Goal: Information Seeking & Learning: Learn about a topic

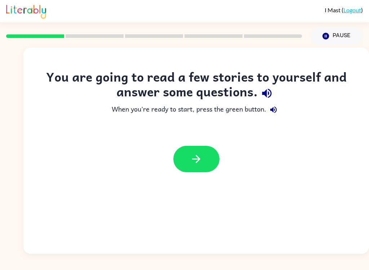
click at [273, 98] on icon "button" at bounding box center [267, 93] width 13 height 13
click at [178, 155] on button "button" at bounding box center [196, 159] width 46 height 26
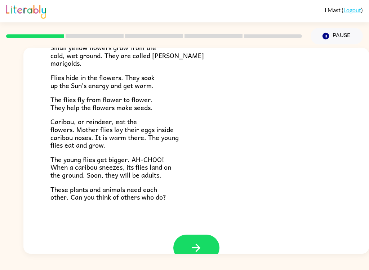
scroll to position [131, 0]
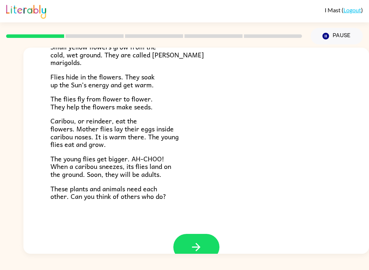
click at [209, 246] on button "button" at bounding box center [196, 247] width 46 height 26
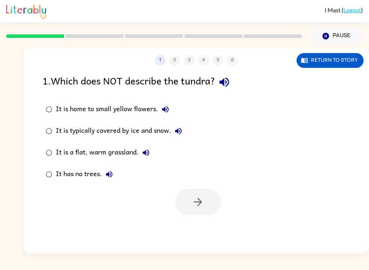
click at [331, 59] on button "Return to story" at bounding box center [330, 60] width 67 height 15
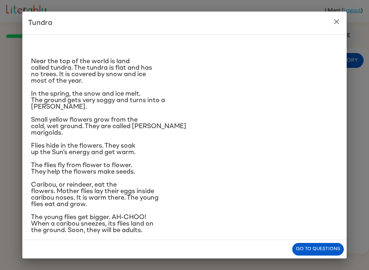
click at [319, 249] on button "Go to questions" at bounding box center [318, 249] width 52 height 13
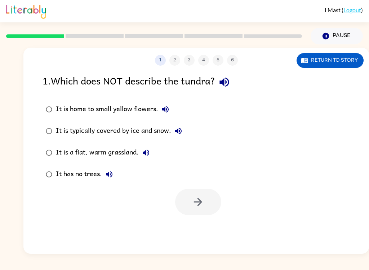
click at [58, 107] on div "It is home to small yellow flowers." at bounding box center [114, 109] width 117 height 14
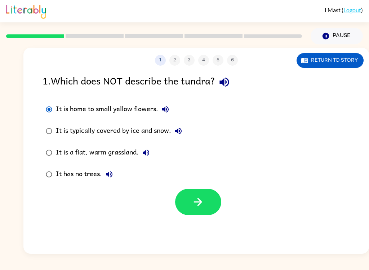
click at [206, 204] on button "button" at bounding box center [198, 202] width 46 height 26
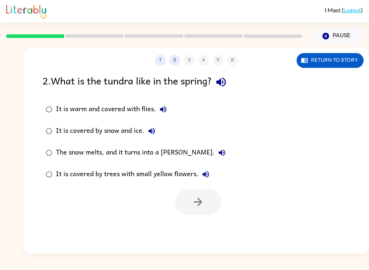
click at [342, 63] on button "Return to story" at bounding box center [330, 60] width 67 height 15
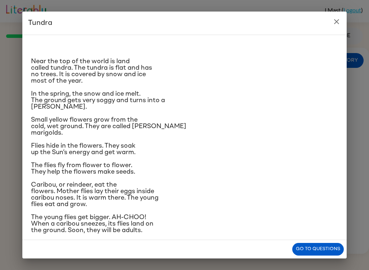
click at [317, 247] on button "Go to questions" at bounding box center [318, 249] width 52 height 13
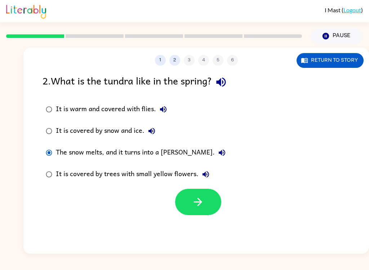
click at [200, 200] on icon "button" at bounding box center [198, 202] width 8 height 8
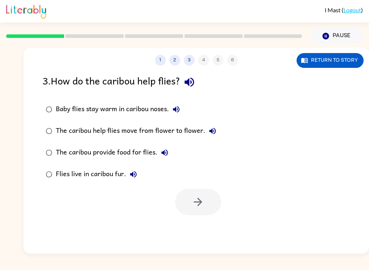
click at [343, 59] on button "Return to story" at bounding box center [330, 60] width 67 height 15
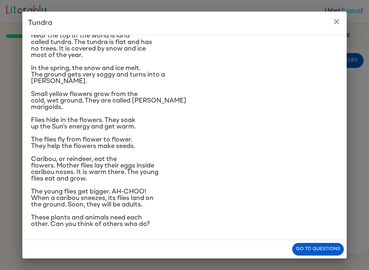
scroll to position [44, 0]
click at [322, 244] on button "Go to questions" at bounding box center [318, 249] width 52 height 13
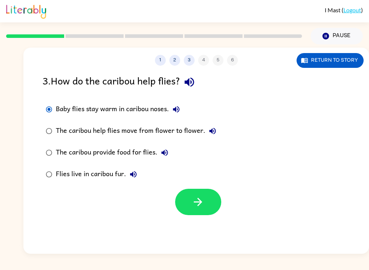
click at [348, 56] on button "Return to story" at bounding box center [330, 60] width 67 height 15
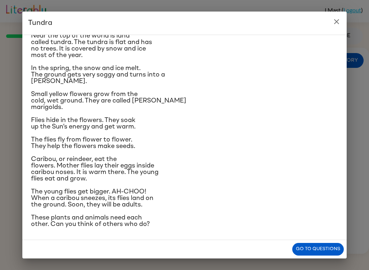
scroll to position [32, 0]
click at [327, 251] on button "Go to questions" at bounding box center [318, 249] width 52 height 13
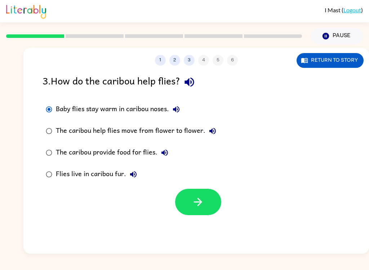
click at [203, 199] on icon "button" at bounding box center [198, 201] width 13 height 13
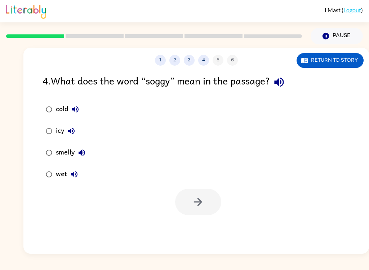
click at [341, 55] on button "Return to story" at bounding box center [330, 60] width 67 height 15
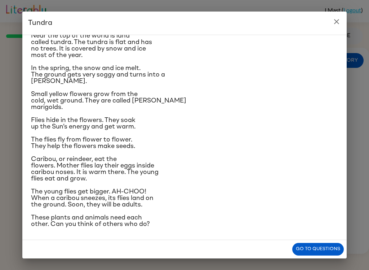
scroll to position [34, 0]
click at [319, 252] on button "Go to questions" at bounding box center [318, 249] width 52 height 13
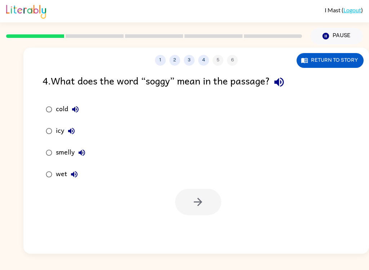
click at [329, 73] on div "1 2 3 4 5 6 Return to story 4 . What does the word “soggy” mean in the passage?…" at bounding box center [196, 151] width 346 height 206
click at [320, 54] on button "Return to story" at bounding box center [330, 60] width 67 height 15
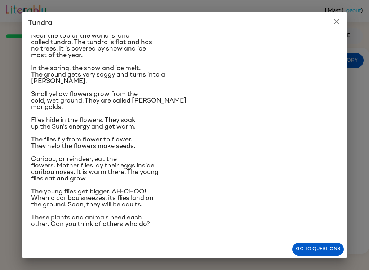
scroll to position [75, 0]
click at [317, 252] on button "Go to questions" at bounding box center [318, 249] width 52 height 13
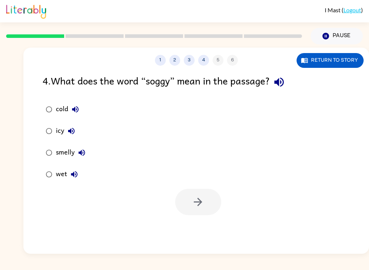
click at [342, 59] on button "Return to story" at bounding box center [330, 60] width 67 height 15
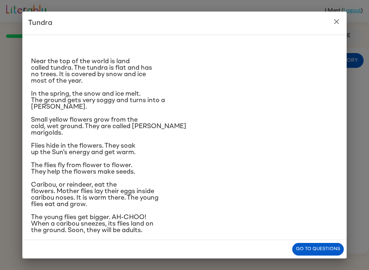
click at [323, 248] on button "Go to questions" at bounding box center [318, 249] width 52 height 13
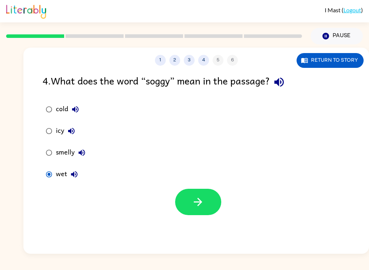
click at [204, 195] on button "button" at bounding box center [198, 202] width 46 height 26
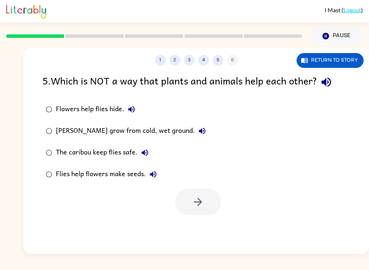
click at [336, 65] on button "Return to story" at bounding box center [330, 60] width 67 height 15
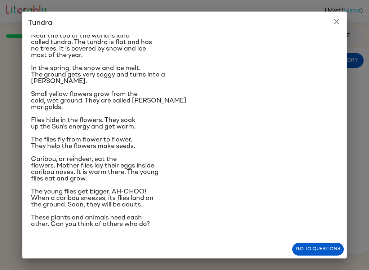
click at [322, 254] on button "Go to questions" at bounding box center [318, 249] width 52 height 13
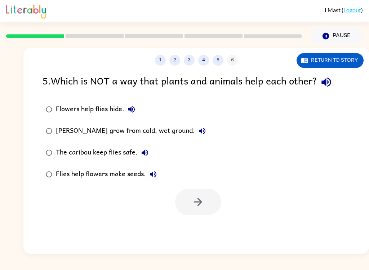
click at [59, 170] on div "Flies help flowers make seeds." at bounding box center [108, 174] width 105 height 14
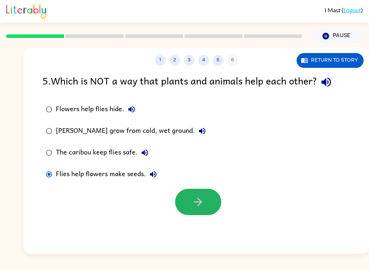
click at [196, 212] on button "button" at bounding box center [198, 202] width 46 height 26
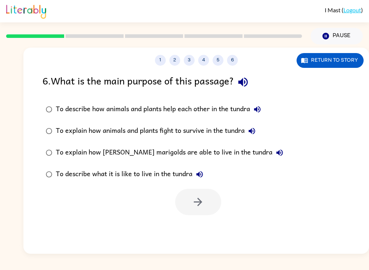
click at [330, 60] on button "Return to story" at bounding box center [330, 60] width 67 height 15
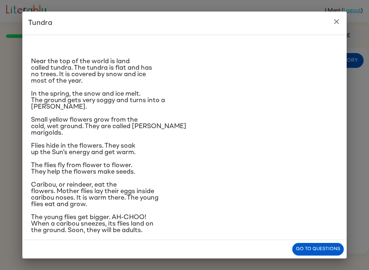
click at [323, 250] on button "Go to questions" at bounding box center [318, 249] width 52 height 13
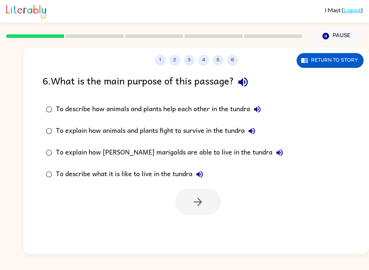
click at [355, 53] on button "Return to story" at bounding box center [330, 60] width 67 height 15
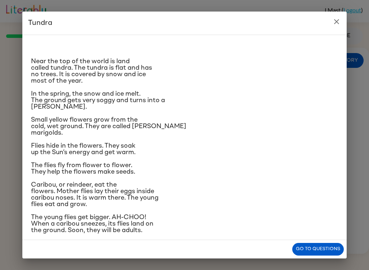
click at [316, 248] on button "Go to questions" at bounding box center [318, 249] width 52 height 13
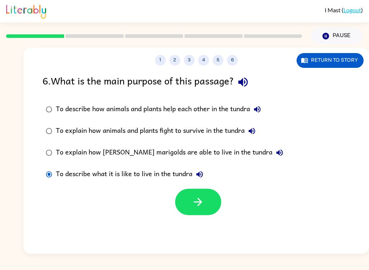
click at [339, 66] on button "Return to story" at bounding box center [330, 60] width 67 height 15
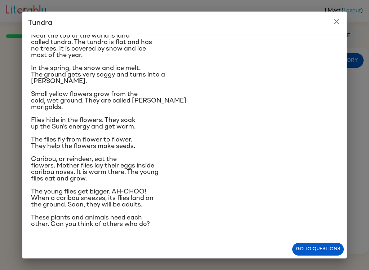
scroll to position [63, 0]
click at [322, 248] on button "Go to questions" at bounding box center [318, 249] width 52 height 13
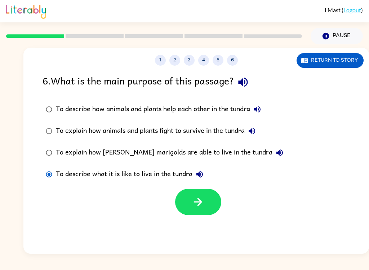
click at [203, 205] on icon "button" at bounding box center [198, 201] width 13 height 13
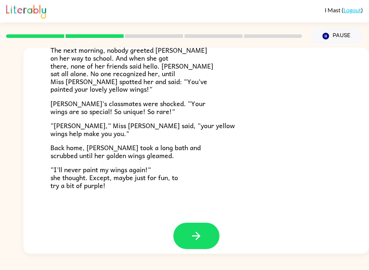
scroll to position [195, 0]
click at [194, 243] on button "button" at bounding box center [196, 236] width 46 height 26
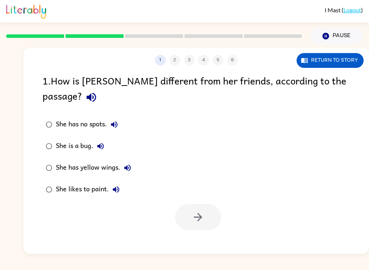
scroll to position [0, 0]
click at [330, 57] on button "Return to story" at bounding box center [330, 60] width 67 height 15
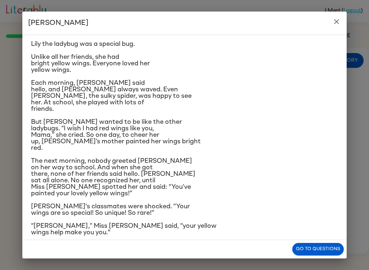
scroll to position [19, 0]
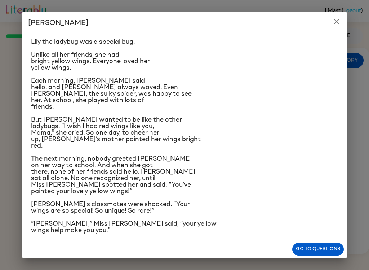
click at [320, 239] on div "Lily the ladybug was a special bug. Unlike all her friends, she had bright yell…" at bounding box center [184, 149] width 307 height 257
click at [312, 245] on button "Go to questions" at bounding box center [318, 249] width 52 height 13
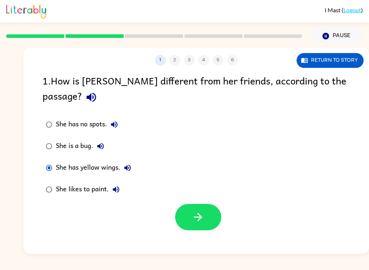
click at [199, 213] on icon "button" at bounding box center [198, 217] width 8 height 8
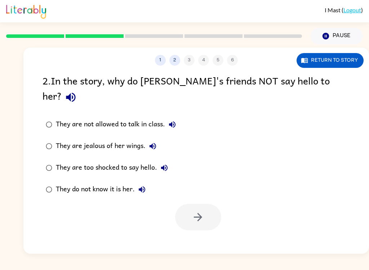
click at [339, 60] on button "Return to story" at bounding box center [330, 60] width 67 height 15
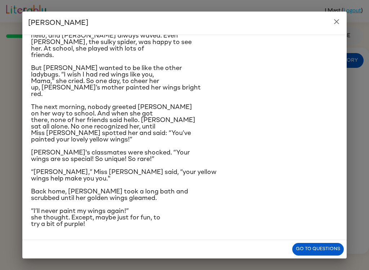
scroll to position [77, 0]
click at [324, 249] on button "Go to questions" at bounding box center [318, 249] width 52 height 13
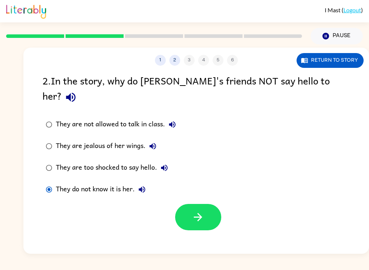
click at [216, 204] on button "button" at bounding box center [198, 217] width 46 height 26
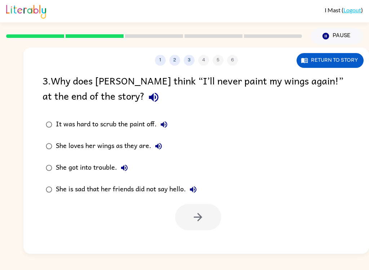
click at [342, 60] on button "Return to story" at bounding box center [330, 60] width 67 height 15
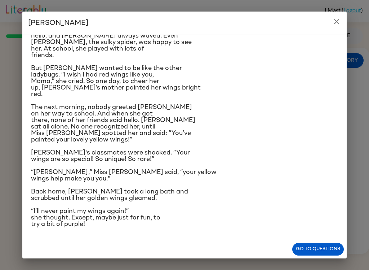
scroll to position [133, 0]
click at [322, 248] on button "Go to questions" at bounding box center [318, 249] width 52 height 13
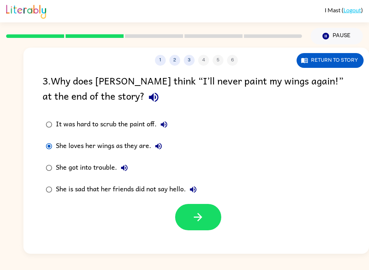
click at [215, 221] on button "button" at bounding box center [198, 217] width 46 height 26
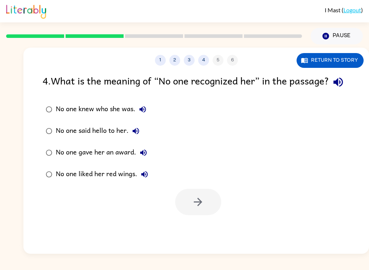
click at [342, 58] on button "Return to story" at bounding box center [330, 60] width 67 height 15
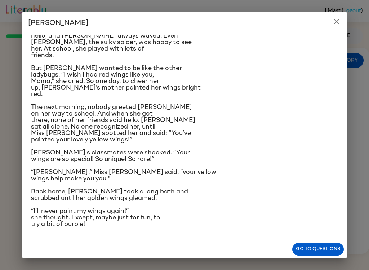
scroll to position [79, 0]
click at [315, 248] on button "Go to questions" at bounding box center [318, 249] width 52 height 13
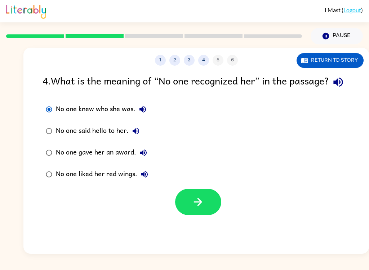
click at [198, 208] on icon "button" at bounding box center [198, 201] width 13 height 13
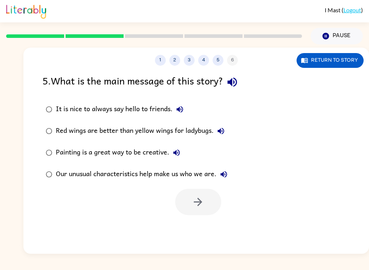
click at [337, 63] on button "Return to story" at bounding box center [330, 60] width 67 height 15
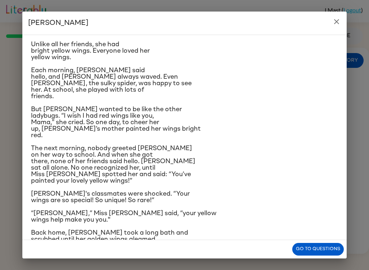
scroll to position [29, 0]
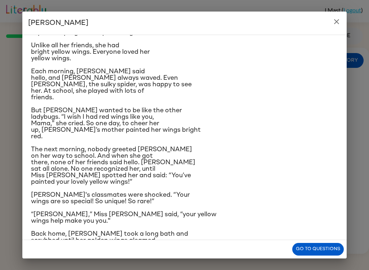
click at [325, 251] on button "Go to questions" at bounding box center [318, 249] width 52 height 13
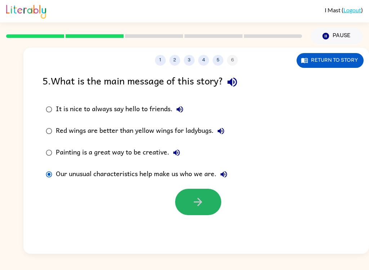
click at [206, 204] on button "button" at bounding box center [198, 202] width 46 height 26
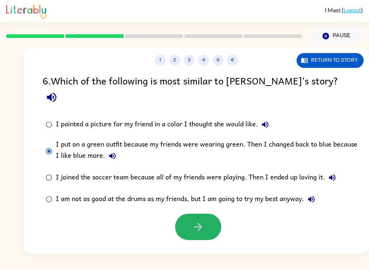
click at [199, 220] on icon "button" at bounding box center [198, 226] width 13 height 13
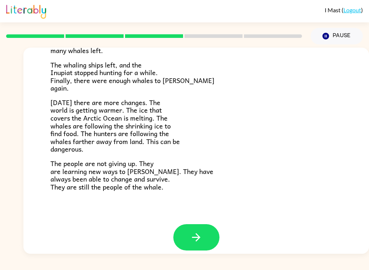
scroll to position [235, 0]
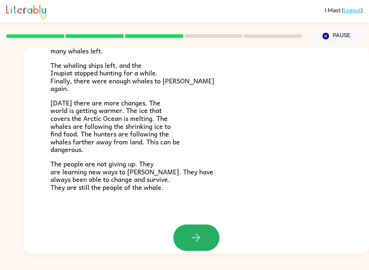
click at [204, 230] on button "button" at bounding box center [196, 237] width 46 height 26
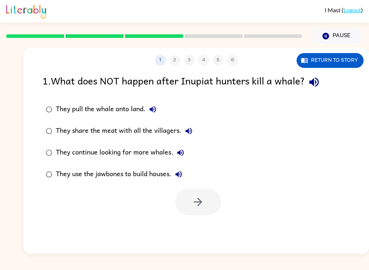
click at [341, 61] on button "Return to story" at bounding box center [330, 60] width 67 height 15
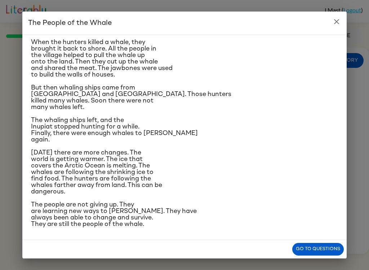
scroll to position [181, 0]
click at [331, 251] on button "Go to questions" at bounding box center [318, 249] width 52 height 13
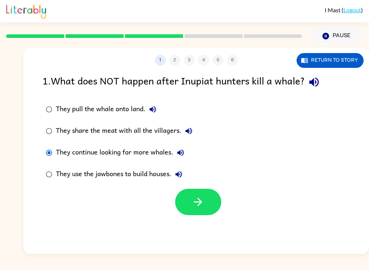
click at [208, 202] on button "button" at bounding box center [198, 202] width 46 height 26
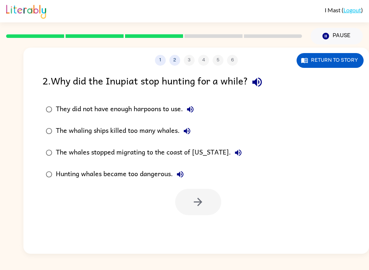
click at [334, 67] on button "Return to story" at bounding box center [330, 60] width 67 height 15
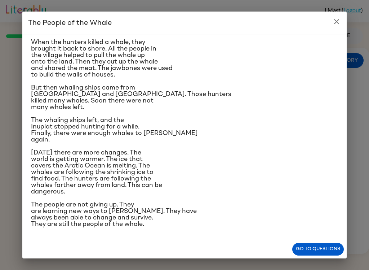
scroll to position [134, 0]
click at [319, 253] on button "Go to questions" at bounding box center [318, 249] width 52 height 13
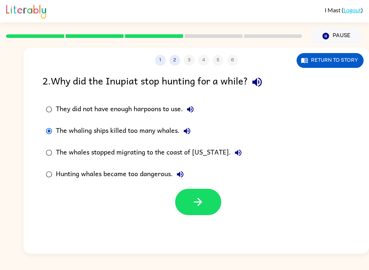
click at [203, 200] on icon "button" at bounding box center [198, 201] width 13 height 13
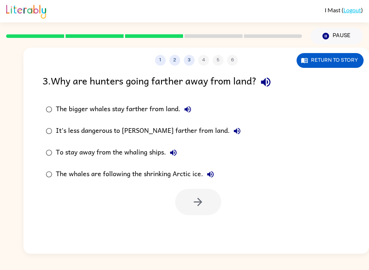
click at [340, 57] on button "Return to story" at bounding box center [330, 60] width 67 height 15
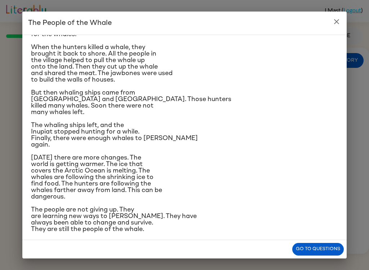
scroll to position [113, 0]
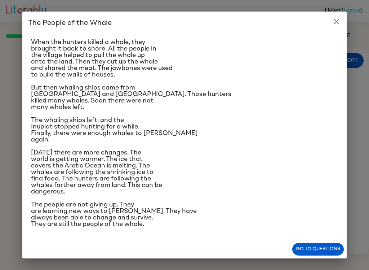
click at [331, 251] on button "Go to questions" at bounding box center [318, 249] width 52 height 13
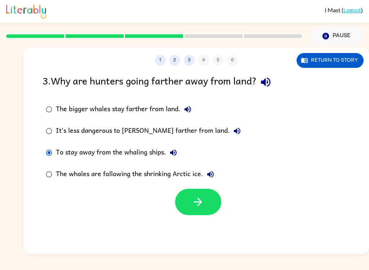
click at [193, 201] on icon "button" at bounding box center [198, 201] width 13 height 13
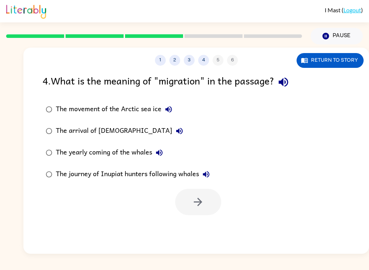
click at [327, 61] on button "Return to story" at bounding box center [330, 60] width 67 height 15
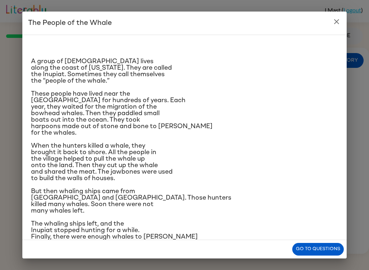
click at [304, 254] on button "Go to questions" at bounding box center [318, 249] width 52 height 13
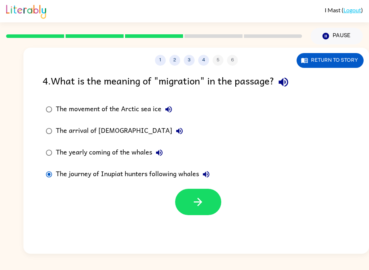
click at [186, 196] on button "button" at bounding box center [198, 202] width 46 height 26
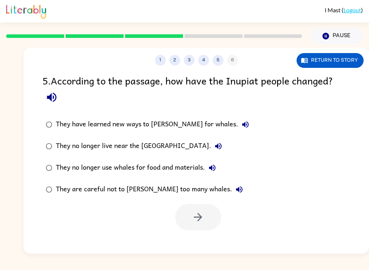
click at [313, 65] on button "Return to story" at bounding box center [330, 60] width 67 height 15
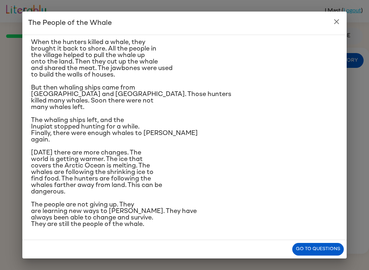
scroll to position [181, 0]
click at [317, 243] on button "Go to questions" at bounding box center [318, 249] width 52 height 13
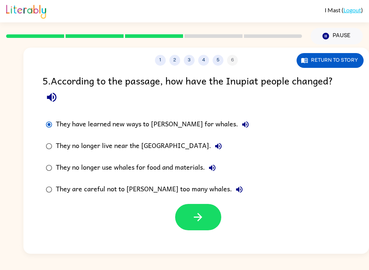
click at [198, 208] on button "button" at bounding box center [198, 217] width 46 height 26
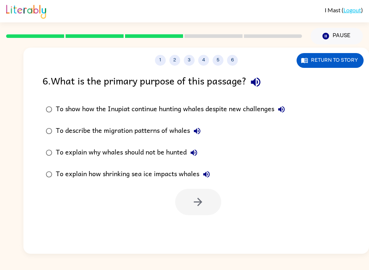
click at [312, 72] on div "1 2 3 4 5 6 Return to story 6 . What is the primary purpose of this passage? To…" at bounding box center [196, 151] width 346 height 206
click at [308, 51] on div "1 2 3 4 5 6 Return to story" at bounding box center [196, 57] width 346 height 18
click at [326, 67] on button "Return to story" at bounding box center [330, 60] width 67 height 15
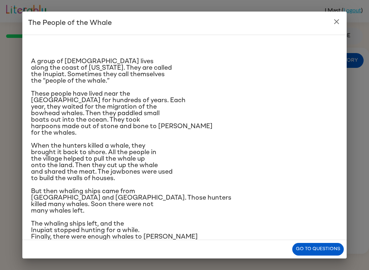
click at [309, 255] on button "Go to questions" at bounding box center [318, 249] width 52 height 13
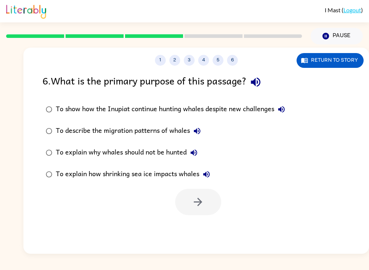
click at [40, 130] on label "To describe the migration patterns of whales" at bounding box center [166, 131] width 254 height 22
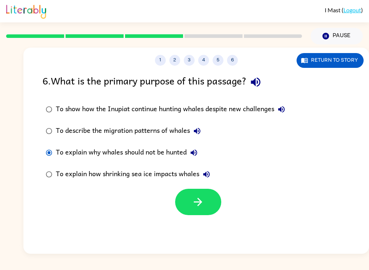
click at [189, 202] on button "button" at bounding box center [198, 202] width 46 height 26
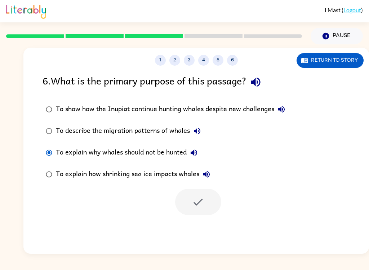
click at [185, 209] on div at bounding box center [198, 202] width 46 height 26
click at [186, 202] on div at bounding box center [198, 202] width 46 height 26
click at [343, 54] on button "Return to story" at bounding box center [330, 60] width 67 height 15
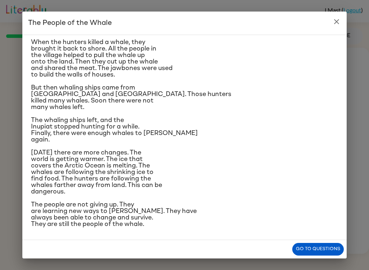
click at [318, 253] on button "Go to questions" at bounding box center [318, 249] width 52 height 13
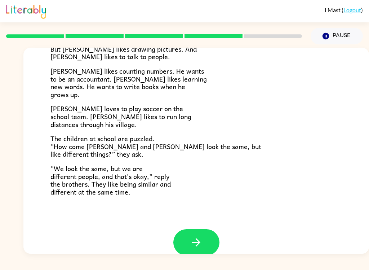
scroll to position [144, 0]
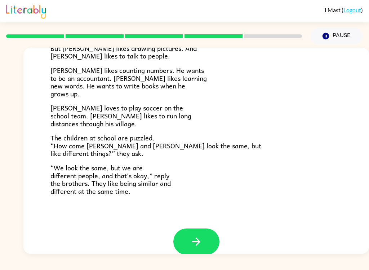
click at [196, 235] on icon "button" at bounding box center [196, 241] width 13 height 13
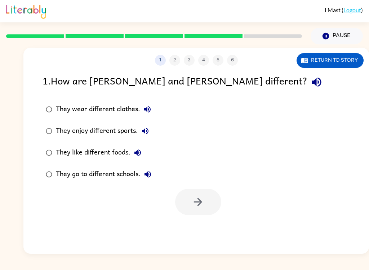
scroll to position [0, 0]
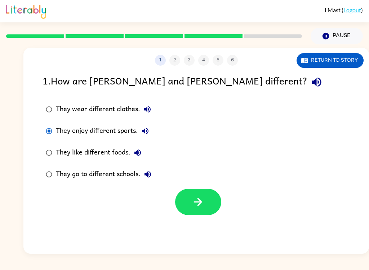
click at [206, 203] on button "button" at bounding box center [198, 202] width 46 height 26
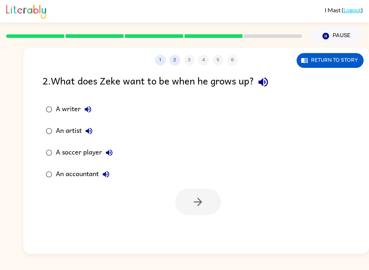
click at [318, 63] on button "Return to story" at bounding box center [330, 60] width 67 height 15
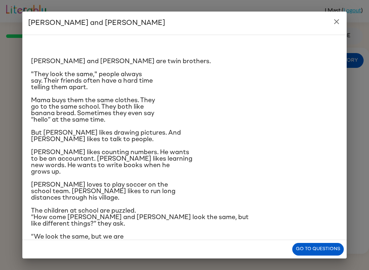
click at [308, 246] on button "Go to questions" at bounding box center [318, 249] width 52 height 13
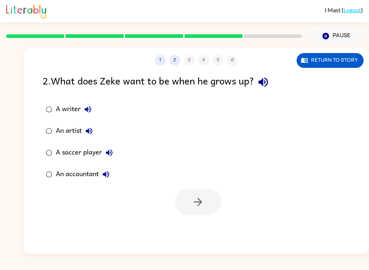
click at [308, 246] on div "1 2 3 4 5 6 Return to story 2 . What does Zeke want to be when he grows up? A w…" at bounding box center [196, 151] width 346 height 206
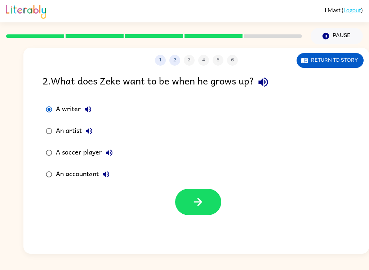
click at [205, 200] on button "button" at bounding box center [198, 202] width 46 height 26
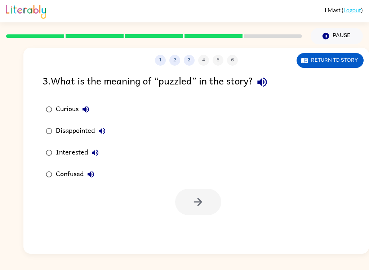
click at [333, 77] on div "3 . What is the meaning of “puzzled” in the story?" at bounding box center [197, 82] width 308 height 18
click at [322, 59] on button "Return to story" at bounding box center [330, 60] width 67 height 15
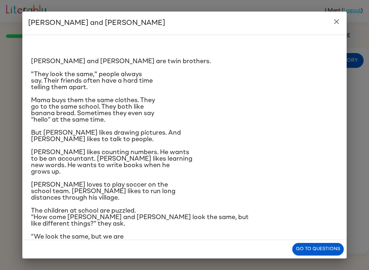
click at [313, 255] on button "Go to questions" at bounding box center [318, 249] width 52 height 13
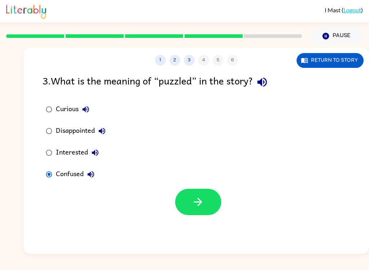
click at [223, 192] on div at bounding box center [196, 200] width 346 height 30
click at [186, 203] on button "button" at bounding box center [198, 202] width 46 height 26
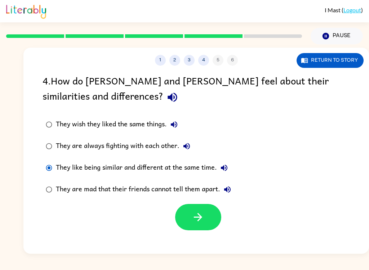
click at [207, 219] on button "button" at bounding box center [198, 217] width 46 height 26
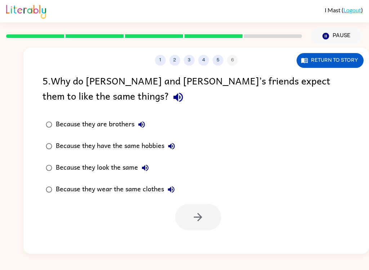
click at [321, 63] on button "Return to story" at bounding box center [330, 60] width 67 height 15
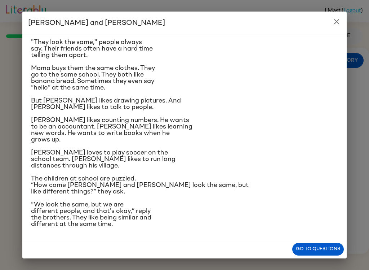
scroll to position [84, 0]
click at [317, 248] on button "Go to questions" at bounding box center [318, 249] width 52 height 13
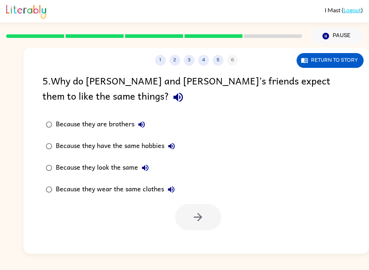
click at [47, 177] on label "Because they look the same" at bounding box center [111, 168] width 144 height 22
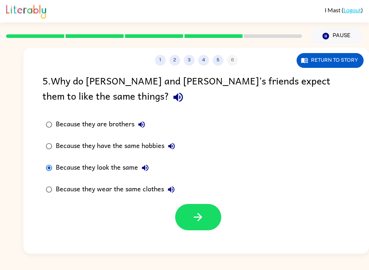
click at [190, 212] on button "button" at bounding box center [198, 217] width 46 height 26
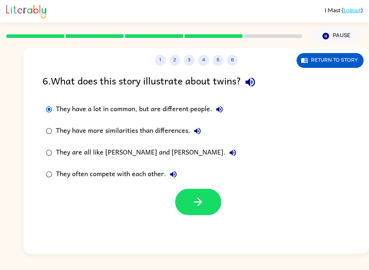
click at [195, 199] on icon "button" at bounding box center [198, 201] width 13 height 13
